Goal: Information Seeking & Learning: Learn about a topic

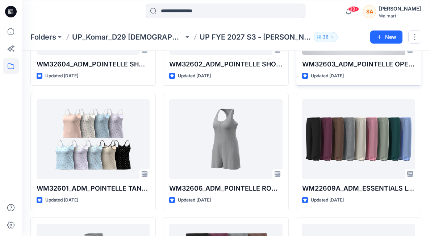
scroll to position [244, 0]
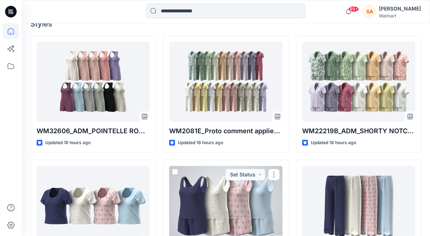
scroll to position [203, 0]
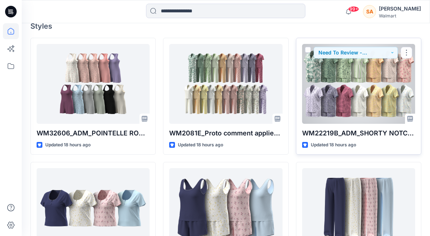
click at [379, 91] on div at bounding box center [358, 84] width 113 height 80
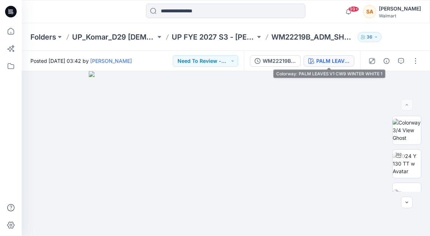
click at [320, 62] on div "PALM LEAVES V1 CW9 WINTER WHITE 1" at bounding box center [333, 61] width 33 height 8
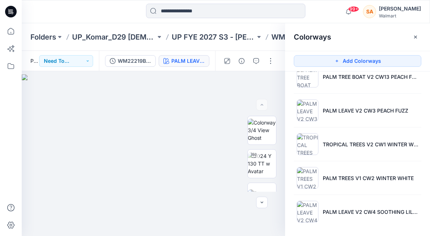
scroll to position [558, 0]
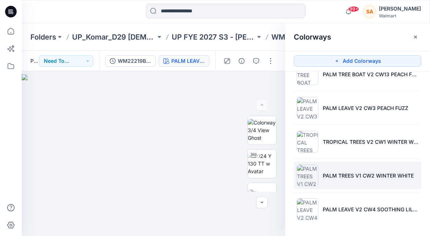
click at [325, 178] on p "PALM TREES V1 CW2 WINTER WHITE" at bounding box center [368, 176] width 91 height 8
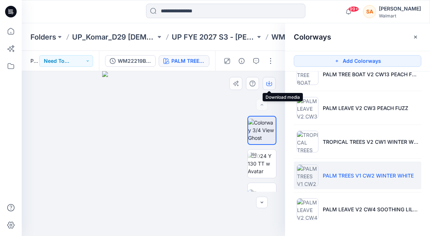
click at [270, 83] on icon "button" at bounding box center [270, 84] width 6 height 6
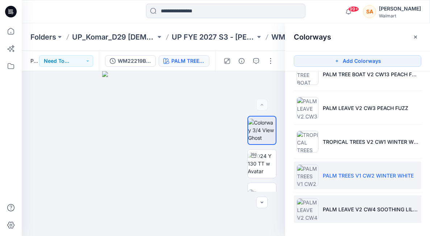
click at [319, 201] on li "PALM LEAVE V2 CW4 SOOTHING LILAC" at bounding box center [358, 209] width 128 height 28
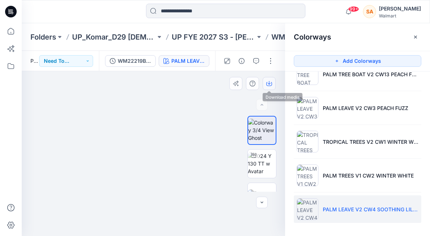
click at [266, 83] on button "button" at bounding box center [269, 83] width 13 height 13
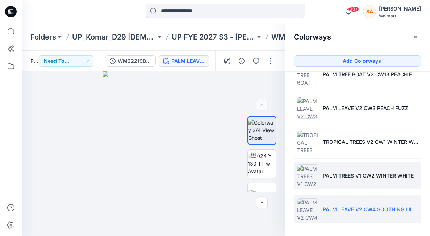
click at [311, 175] on img at bounding box center [308, 175] width 22 height 22
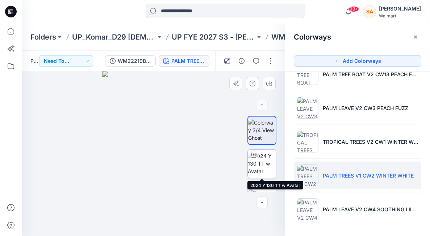
scroll to position [27, 0]
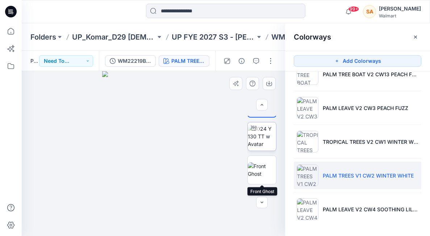
click at [266, 167] on img at bounding box center [262, 169] width 28 height 15
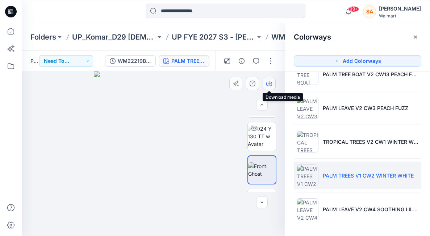
click at [272, 87] on button "button" at bounding box center [269, 83] width 13 height 13
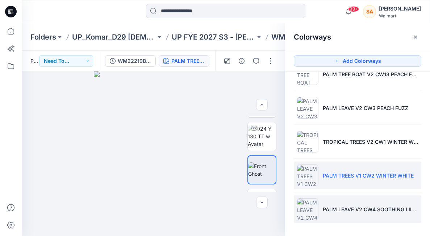
click at [321, 200] on li "PALM LEAVE V2 CW4 SOOTHING LILAC" at bounding box center [358, 209] width 128 height 28
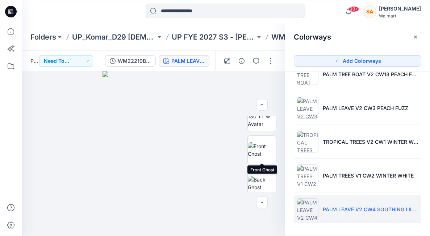
scroll to position [49, 0]
click at [262, 145] on img at bounding box center [262, 147] width 28 height 15
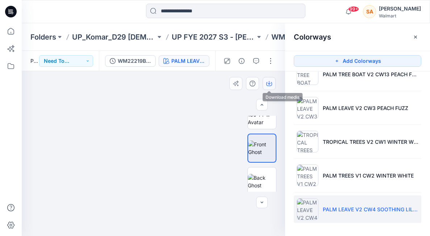
click at [271, 83] on icon "button" at bounding box center [269, 83] width 3 height 4
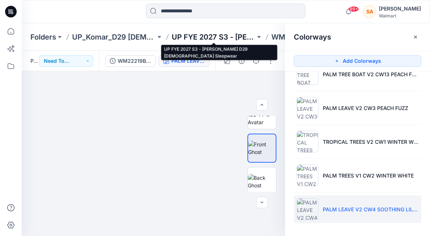
click at [241, 37] on p "UP FYE 2027 S3 - [PERSON_NAME] D29 [DEMOGRAPHIC_DATA] Sleepwear" at bounding box center [214, 37] width 84 height 10
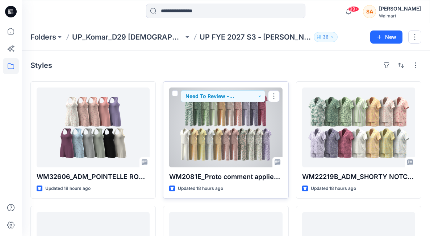
click at [242, 128] on div at bounding box center [225, 127] width 113 height 80
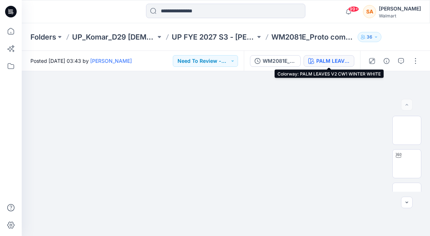
click at [333, 65] on button "PALM LEAVES V2 CW1 WINTER WHITE" at bounding box center [329, 61] width 51 height 12
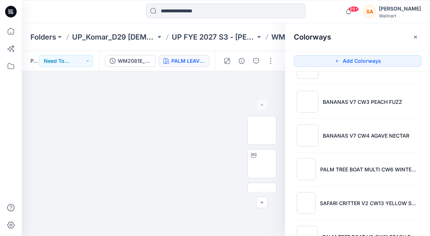
scroll to position [558, 0]
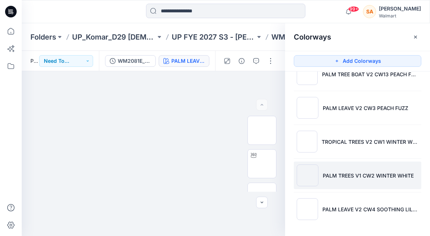
click at [354, 177] on p "PALM TREES V1 CW2 WINTER WHITE" at bounding box center [368, 176] width 91 height 8
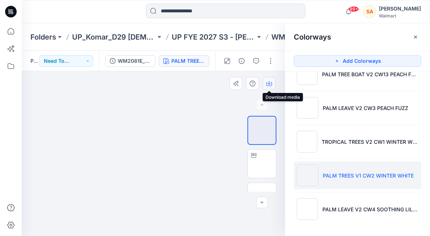
click at [268, 86] on icon "button" at bounding box center [270, 84] width 6 height 6
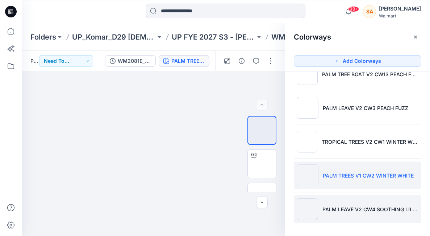
click at [332, 205] on p "PALM LEAVE V2 CW4 SOOTHING LILAC" at bounding box center [371, 209] width 96 height 8
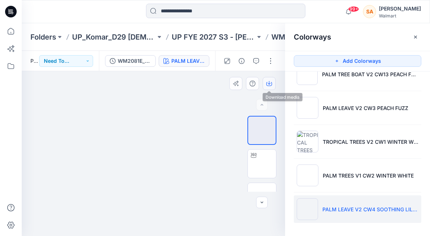
click at [270, 85] on icon "button" at bounding box center [270, 84] width 6 height 6
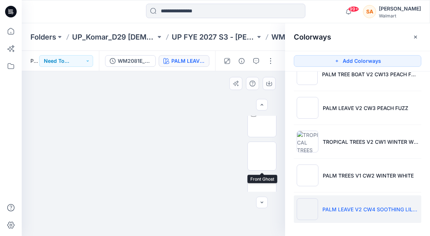
scroll to position [40, 0]
click at [262, 157] on img at bounding box center [262, 157] width 0 height 0
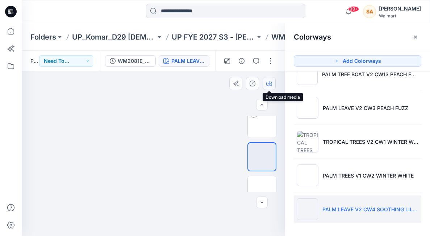
click at [272, 81] on button "button" at bounding box center [269, 83] width 13 height 13
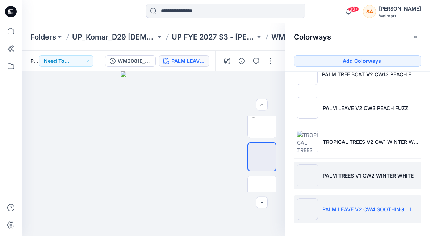
click at [312, 166] on img at bounding box center [308, 175] width 22 height 22
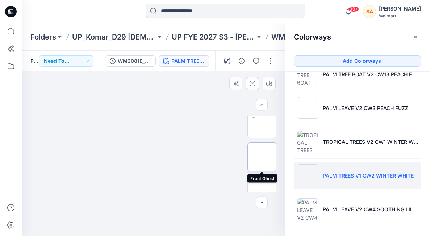
click at [262, 157] on img at bounding box center [262, 157] width 0 height 0
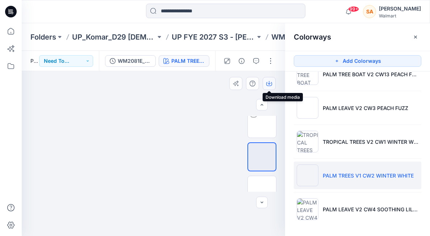
click at [269, 82] on icon "button" at bounding box center [270, 84] width 6 height 6
